Goal: Task Accomplishment & Management: Manage account settings

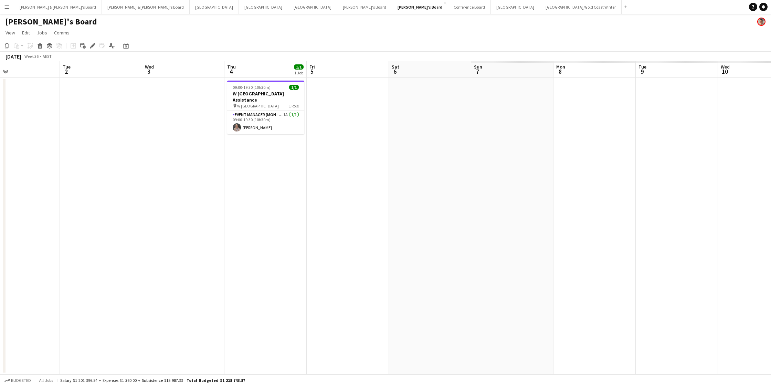
scroll to position [0, 293]
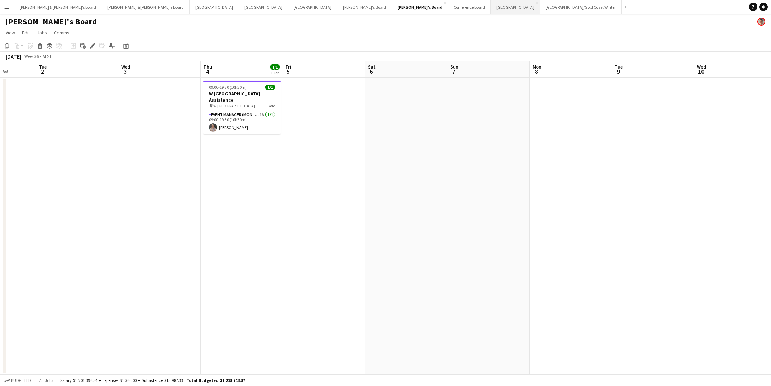
click at [491, 9] on button "Sydney Close" at bounding box center [515, 6] width 49 height 13
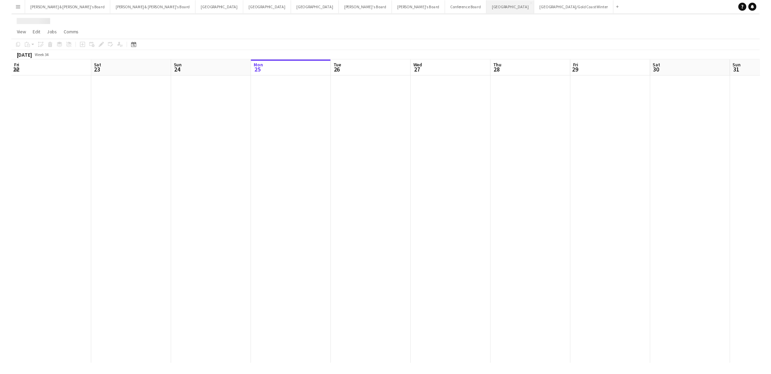
scroll to position [0, 164]
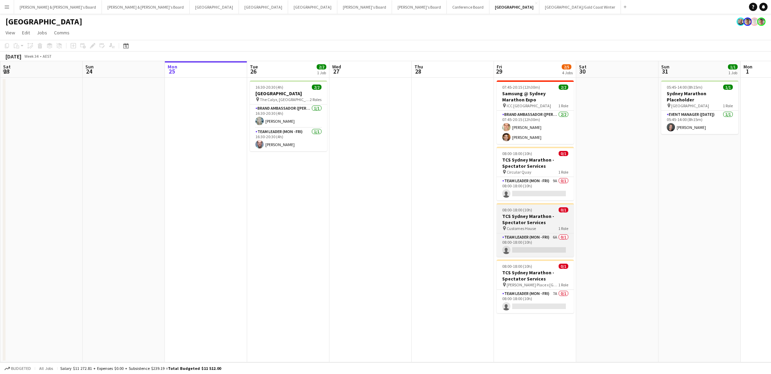
click at [529, 223] on h3 "TCS Sydney Marathon - Spectator Services" at bounding box center [534, 219] width 77 height 12
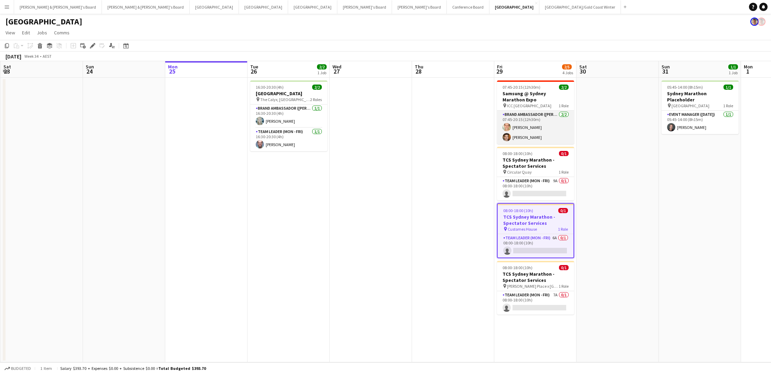
click at [531, 119] on app-card-role "Brand Ambassador (Mon - Fri) [DATE] 07:45-20:15 (12h30m) [PERSON_NAME] [PERSON_…" at bounding box center [535, 127] width 77 height 33
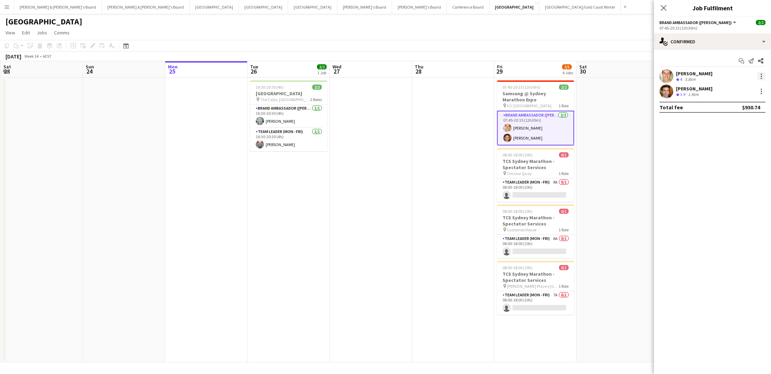
click at [582, 77] on div at bounding box center [761, 76] width 8 height 8
click at [582, 105] on span "Switch crew" at bounding box center [738, 105] width 43 height 6
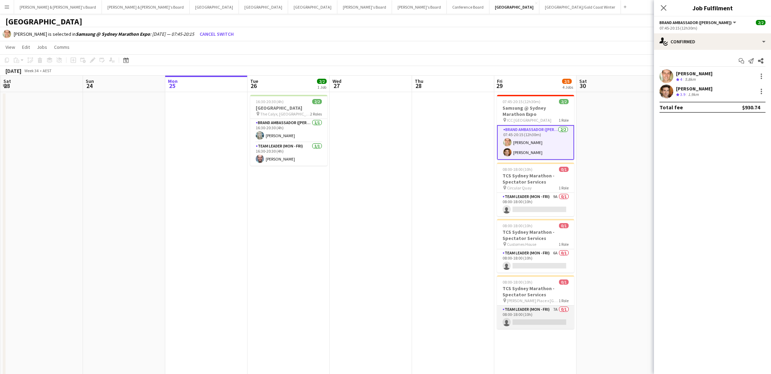
click at [534, 276] on app-card-role "Team Leader (Mon - Fri) 7A 0/1 08:00-18:00 (10h) single-neutral-actions" at bounding box center [535, 317] width 77 height 23
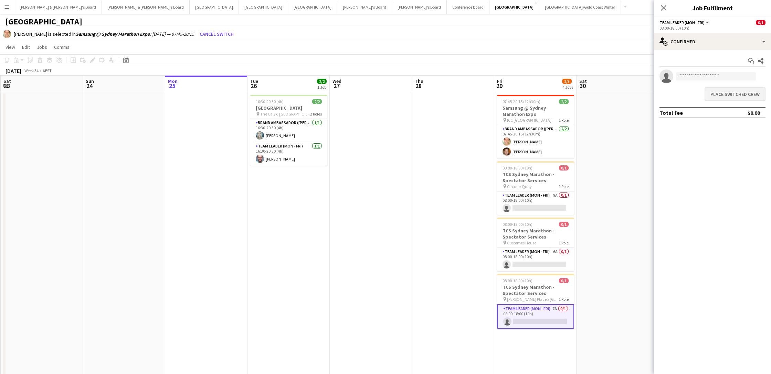
click at [582, 97] on button "Place switched crew" at bounding box center [734, 94] width 61 height 14
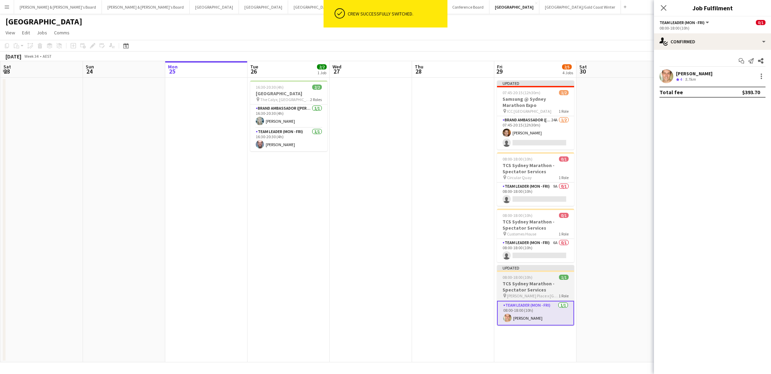
click at [516, 276] on h3 "TCS Sydney Marathon - Spectator Services" at bounding box center [535, 287] width 77 height 12
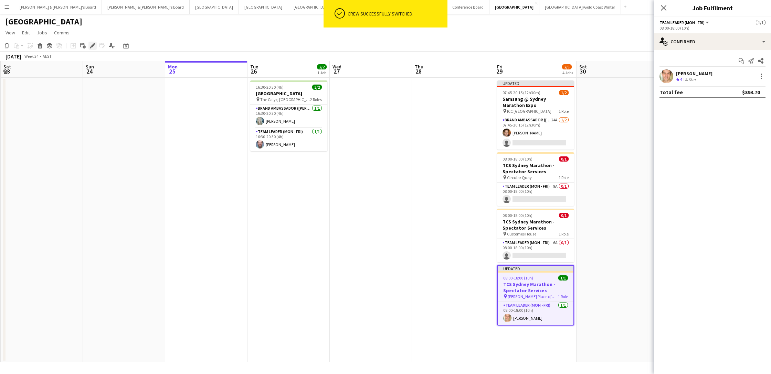
click at [92, 47] on icon "Edit" at bounding box center [93, 46] width 6 height 6
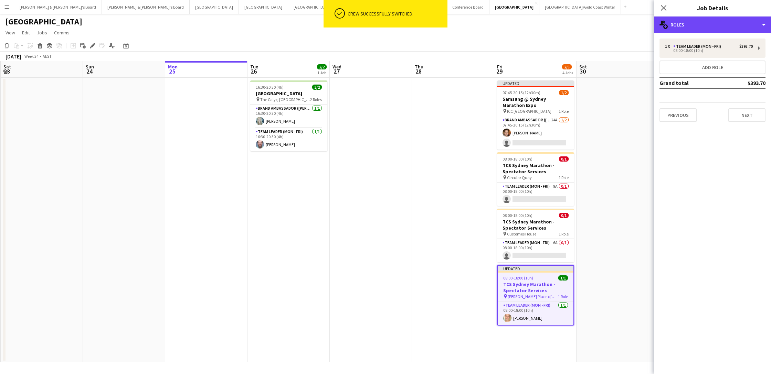
drag, startPoint x: 710, startPoint y: 27, endPoint x: 734, endPoint y: 34, distance: 25.1
click at [582, 27] on div "multiple-users-add Roles" at bounding box center [712, 25] width 117 height 17
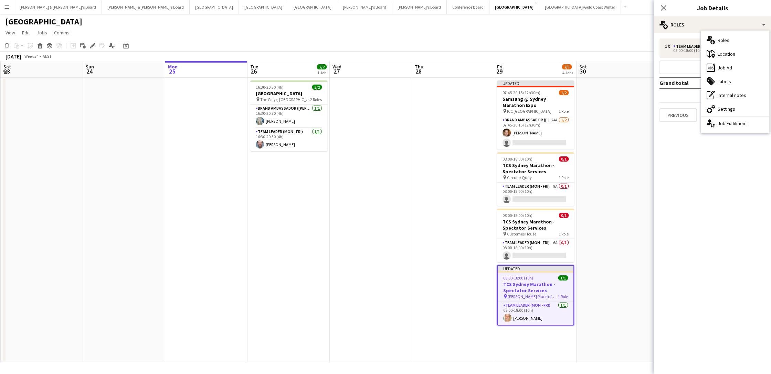
click at [582, 106] on div "cog-double-3 Settings" at bounding box center [735, 109] width 68 height 14
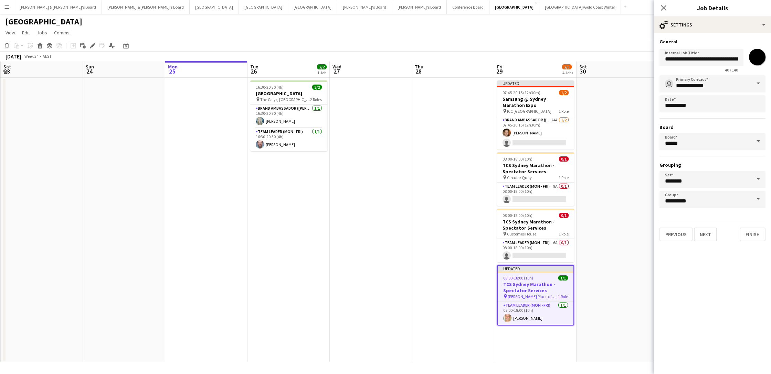
click at [582, 60] on input "*******" at bounding box center [756, 57] width 25 height 25
type input "*******"
click at [582, 97] on app-date-cell at bounding box center [617, 220] width 82 height 285
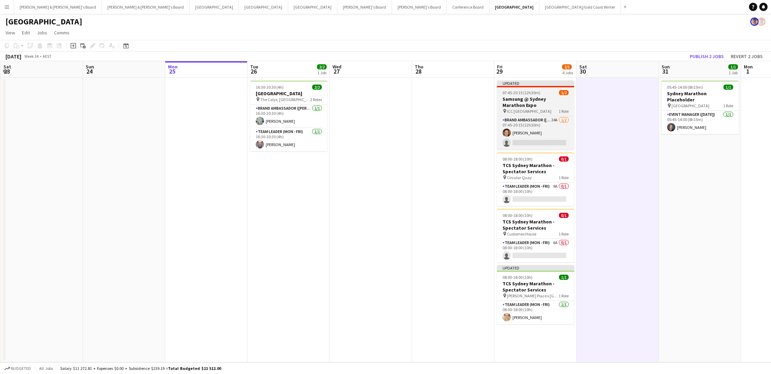
click at [525, 106] on h3 "Samsung @ Sydney Marathon Expo" at bounding box center [535, 102] width 77 height 12
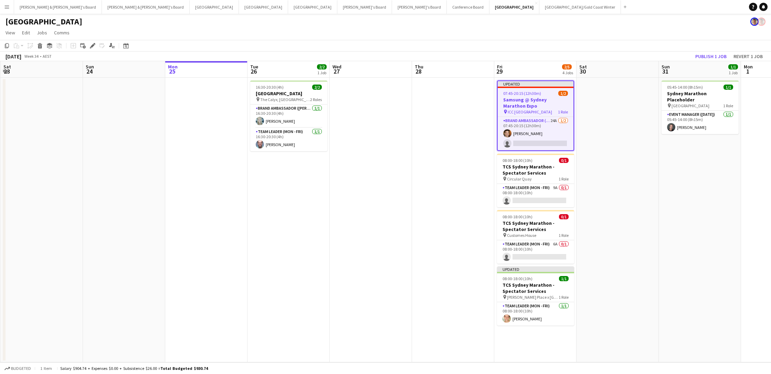
scroll to position [0, 163]
click at [93, 45] on icon "Edit" at bounding box center [93, 46] width 6 height 6
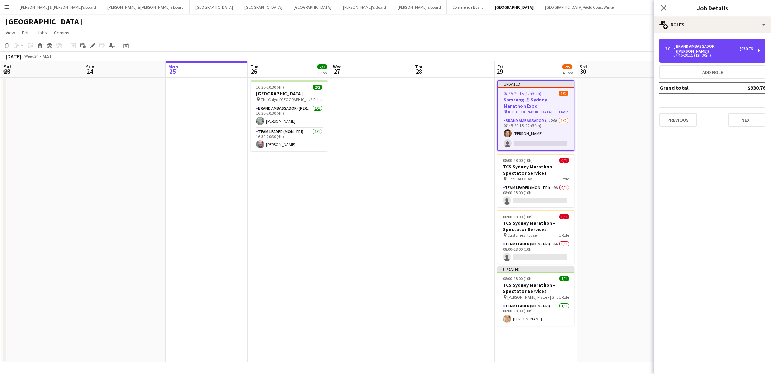
drag, startPoint x: 683, startPoint y: 45, endPoint x: 639, endPoint y: 36, distance: 45.4
click at [582, 45] on div "Brand Ambassador ([PERSON_NAME])" at bounding box center [706, 49] width 66 height 10
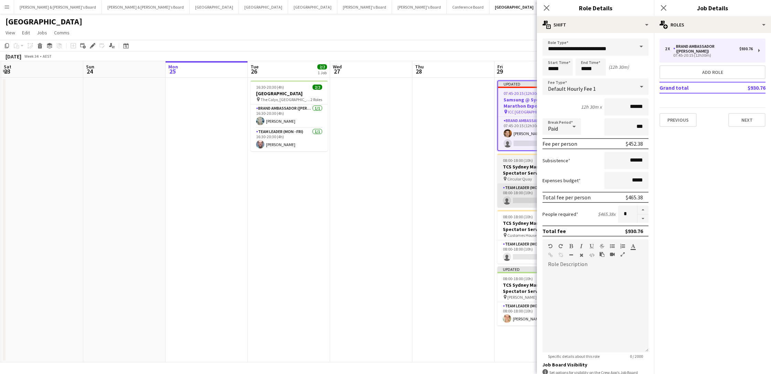
drag, startPoint x: 643, startPoint y: 217, endPoint x: 510, endPoint y: 205, distance: 133.7
click at [582, 217] on button "button" at bounding box center [642, 219] width 11 height 9
type input "*"
click at [364, 203] on app-date-cell at bounding box center [371, 220] width 82 height 285
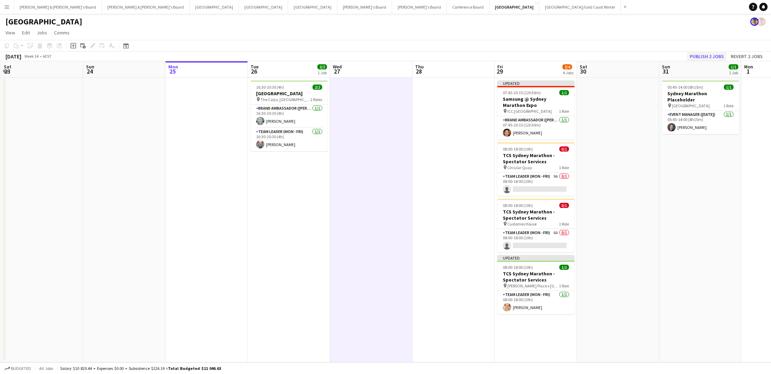
click at [582, 53] on button "Publish 2 jobs" at bounding box center [707, 56] width 40 height 9
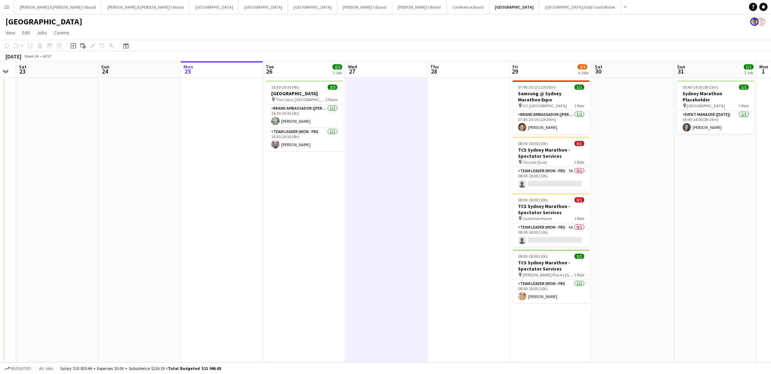
scroll to position [0, 0]
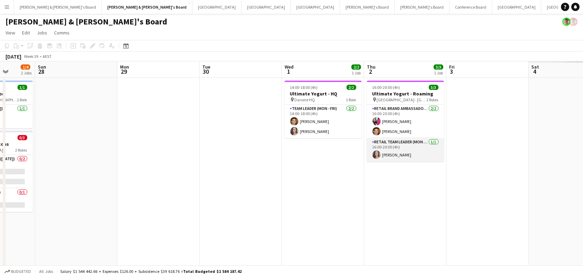
scroll to position [0, 237]
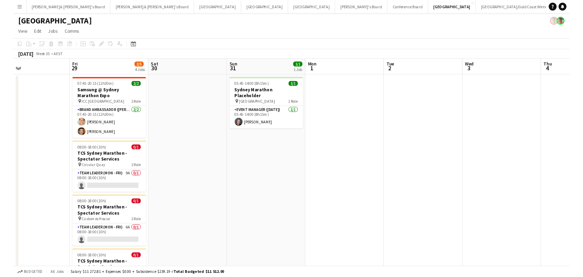
scroll to position [0, 209]
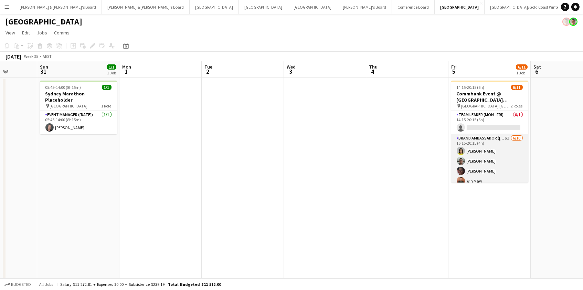
click at [514, 162] on app-card-role "Brand Ambassador ([PERSON_NAME]) 6I [DATE] 16:15-20:15 (4h) [PERSON_NAME] [PERS…" at bounding box center [489, 190] width 77 height 113
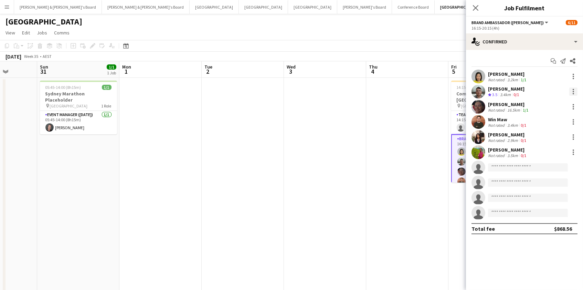
click at [574, 90] on div at bounding box center [573, 91] width 8 height 8
click at [559, 137] on span "Send notification" at bounding box center [549, 137] width 41 height 6
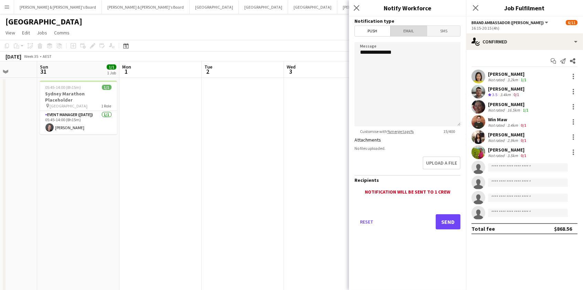
click at [412, 30] on span "Email" at bounding box center [408, 31] width 36 height 10
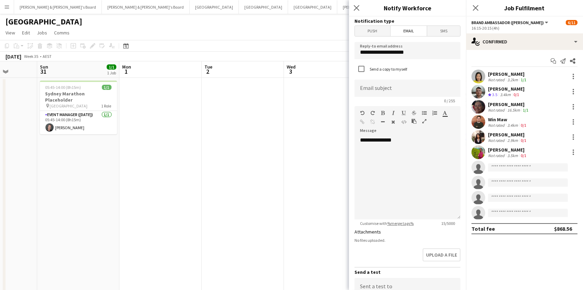
click at [488, 138] on div "Not rated" at bounding box center [497, 140] width 18 height 5
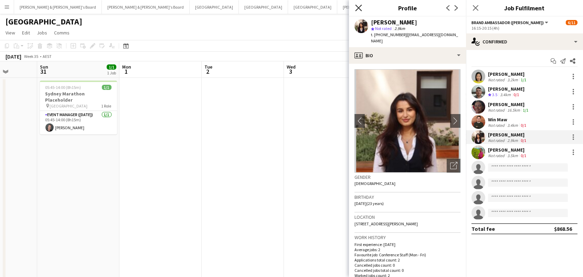
click at [359, 7] on icon at bounding box center [358, 7] width 7 height 7
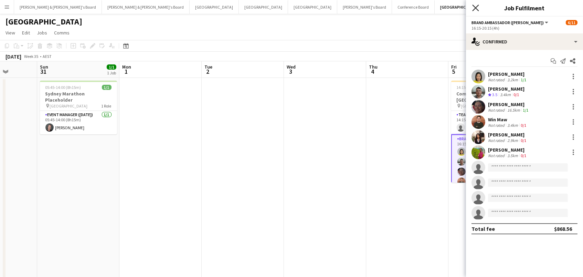
click at [474, 8] on icon "Close pop-in" at bounding box center [475, 7] width 7 height 7
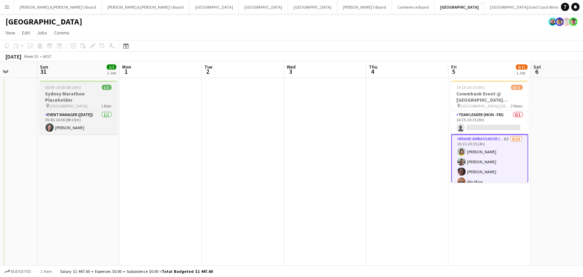
scroll to position [0, 0]
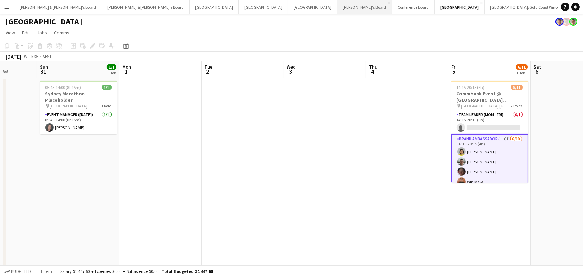
click at [337, 9] on button "Tennille's Board Close" at bounding box center [364, 6] width 55 height 13
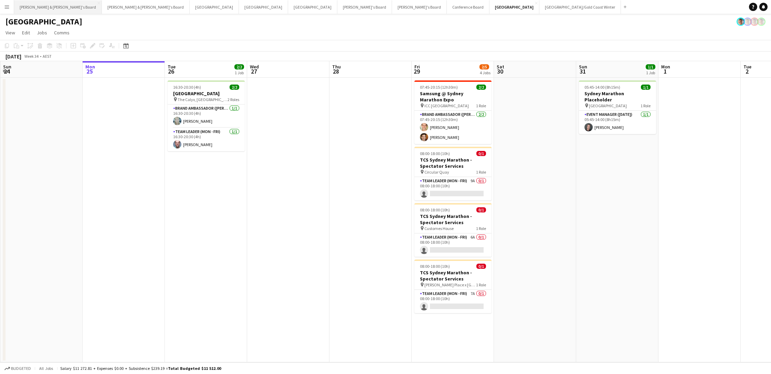
click at [38, 6] on button "Neil & Jenny's Board Close" at bounding box center [58, 6] width 88 height 13
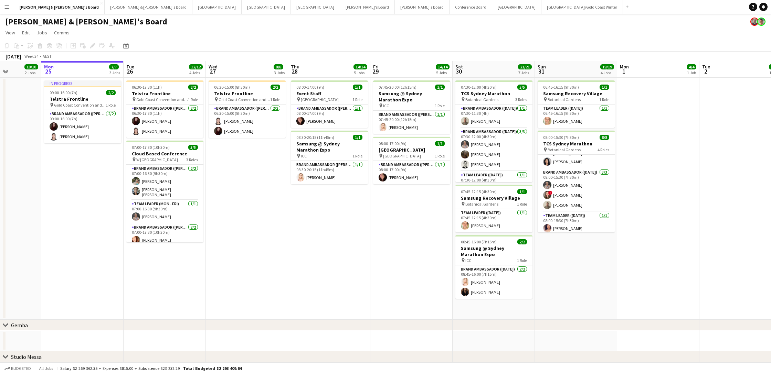
scroll to position [0, 206]
click at [313, 148] on h3 "Samsung @ Sydney Marathon Expo" at bounding box center [328, 147] width 77 height 12
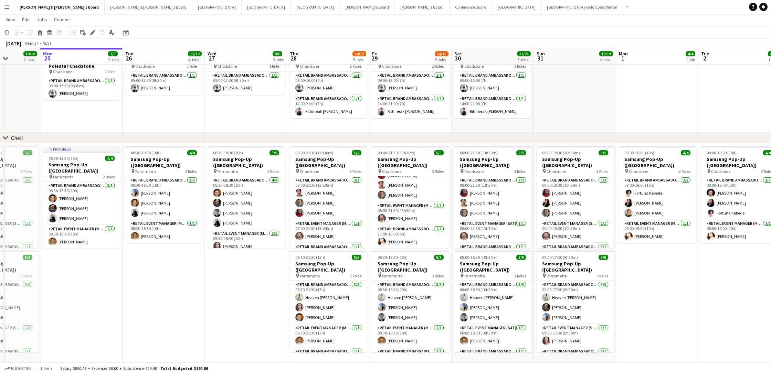
scroll to position [18, 0]
